Goal: Task Accomplishment & Management: Manage account settings

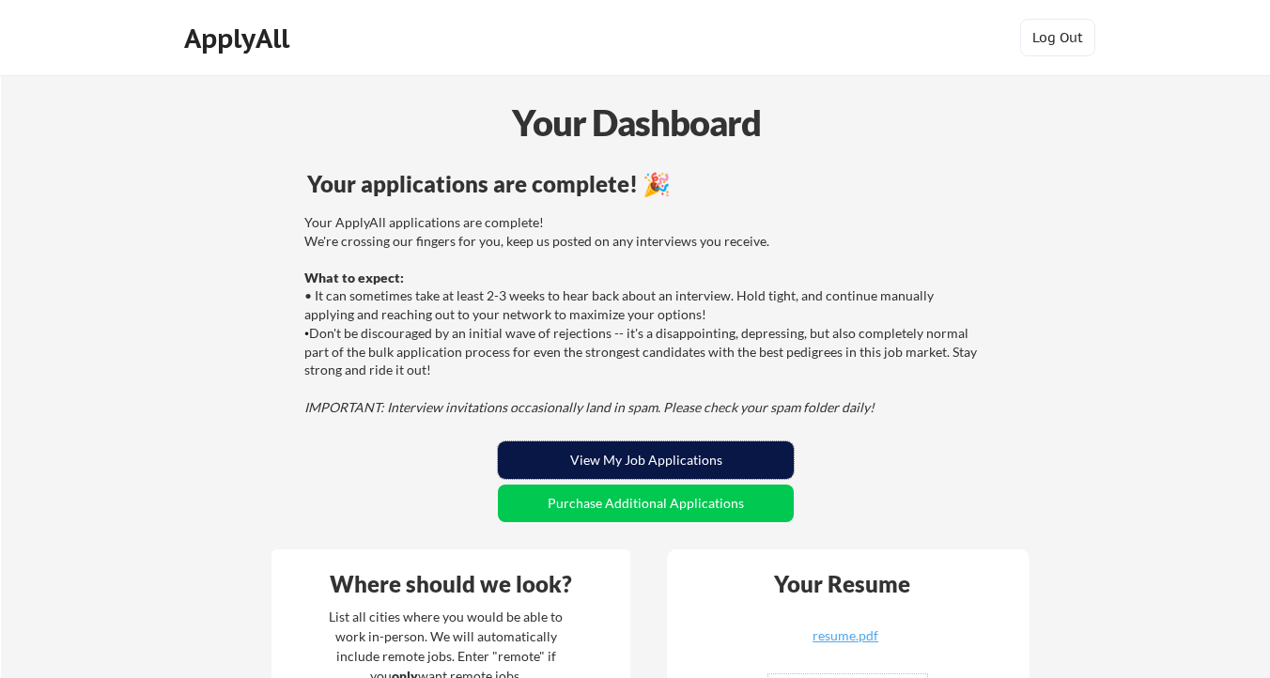
click at [646, 461] on button "View My Job Applications" at bounding box center [646, 461] width 296 height 38
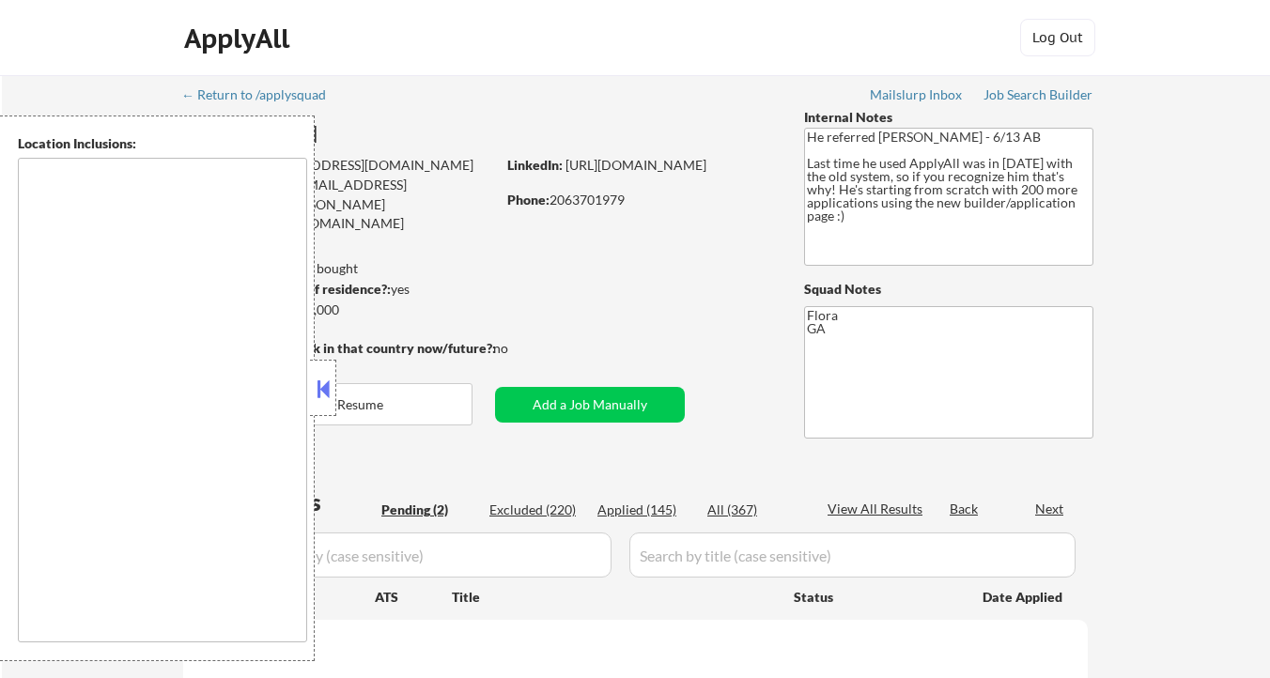
select select ""pending""
type textarea "[GEOGRAPHIC_DATA], [GEOGRAPHIC_DATA] [GEOGRAPHIC_DATA], [GEOGRAPHIC_DATA] [GEOG…"
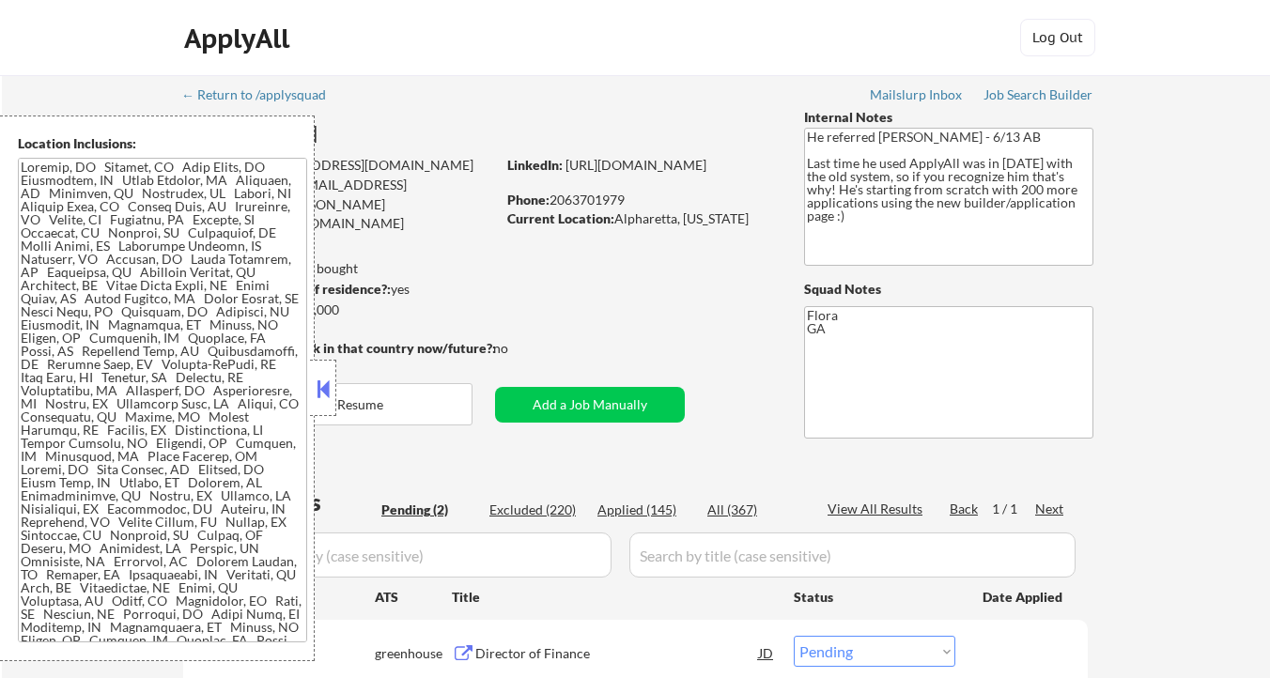
click at [331, 386] on button at bounding box center [323, 389] width 21 height 28
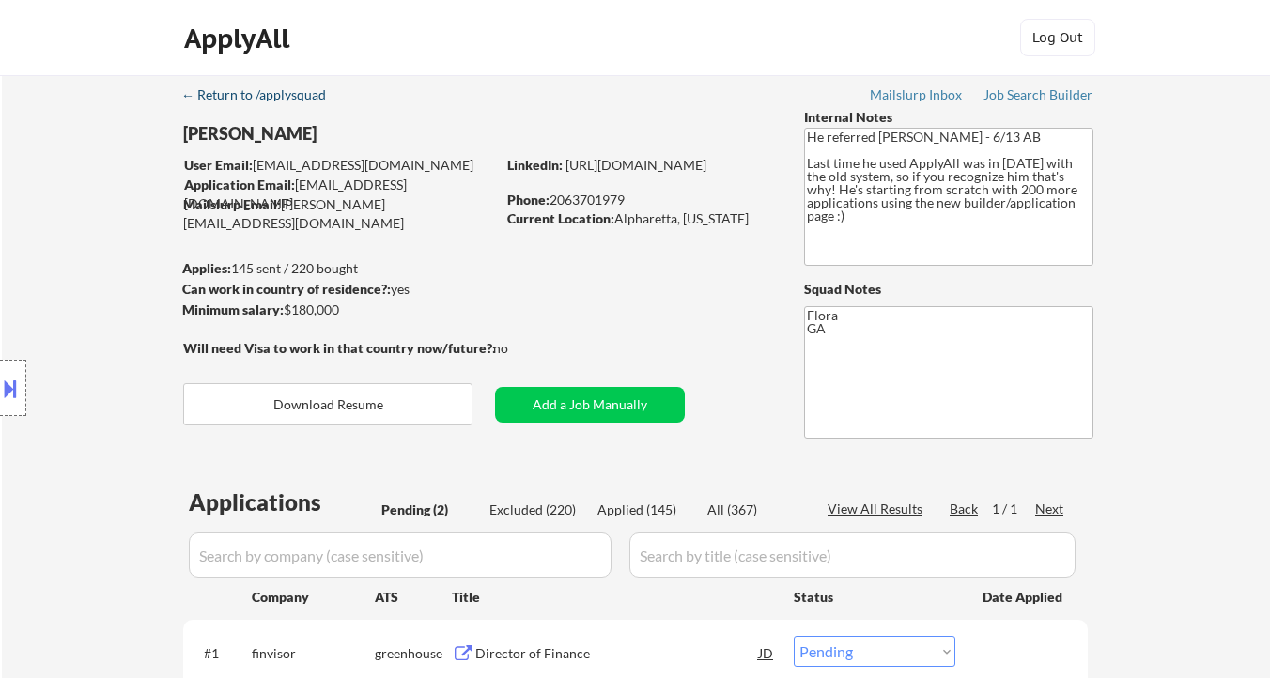
click at [309, 101] on div "← Return to /applysquad" at bounding box center [262, 94] width 163 height 13
